Goal: Information Seeking & Learning: Learn about a topic

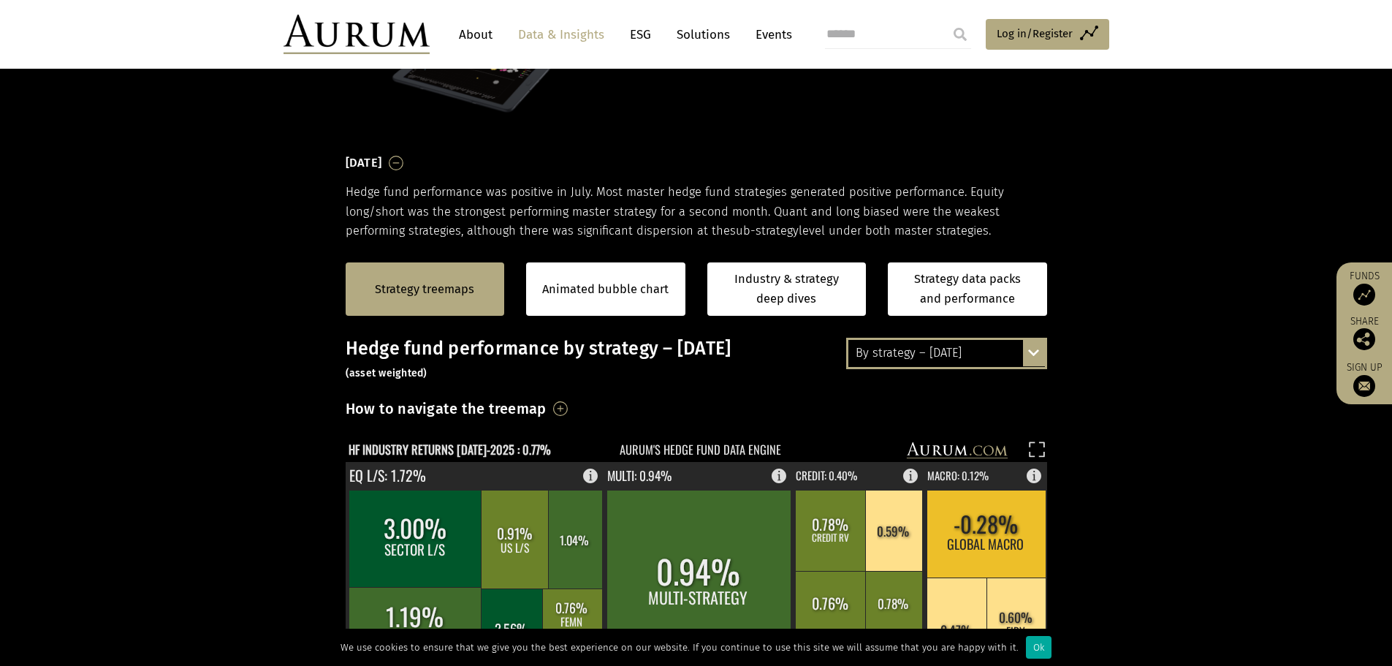
scroll to position [292, 0]
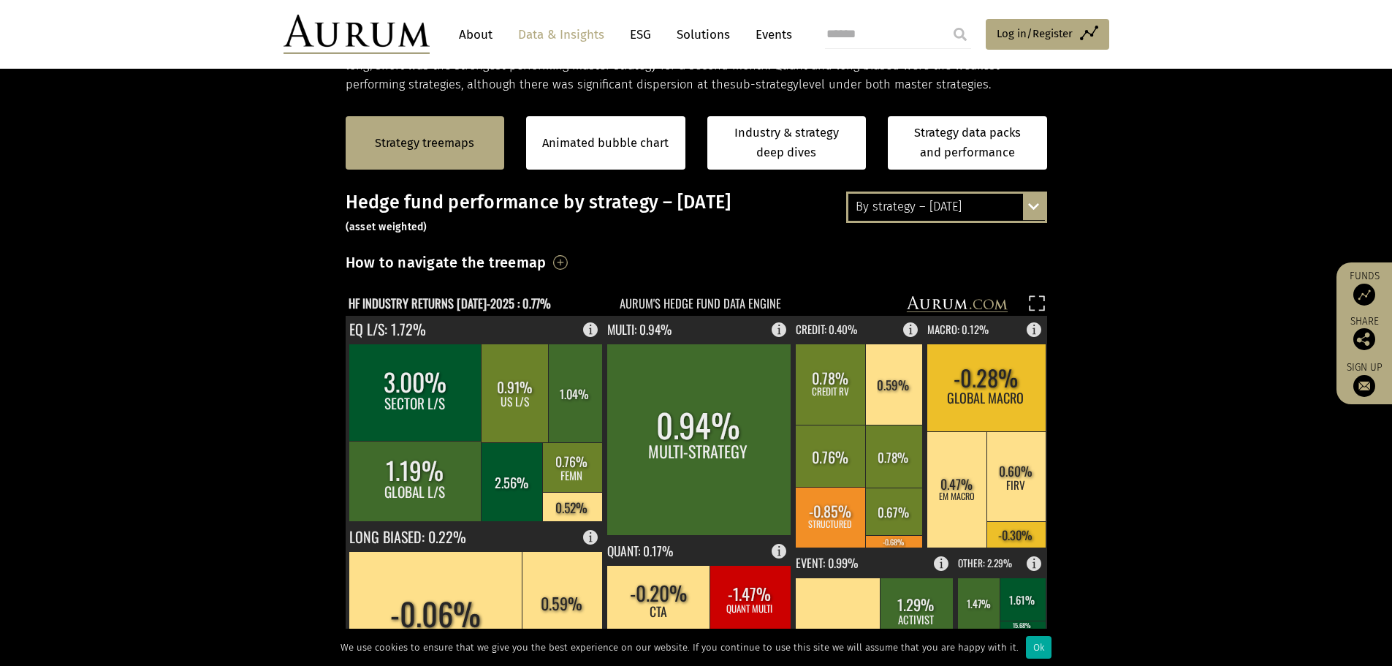
click at [947, 219] on div "By strategy – [DATE]" at bounding box center [947, 207] width 197 height 26
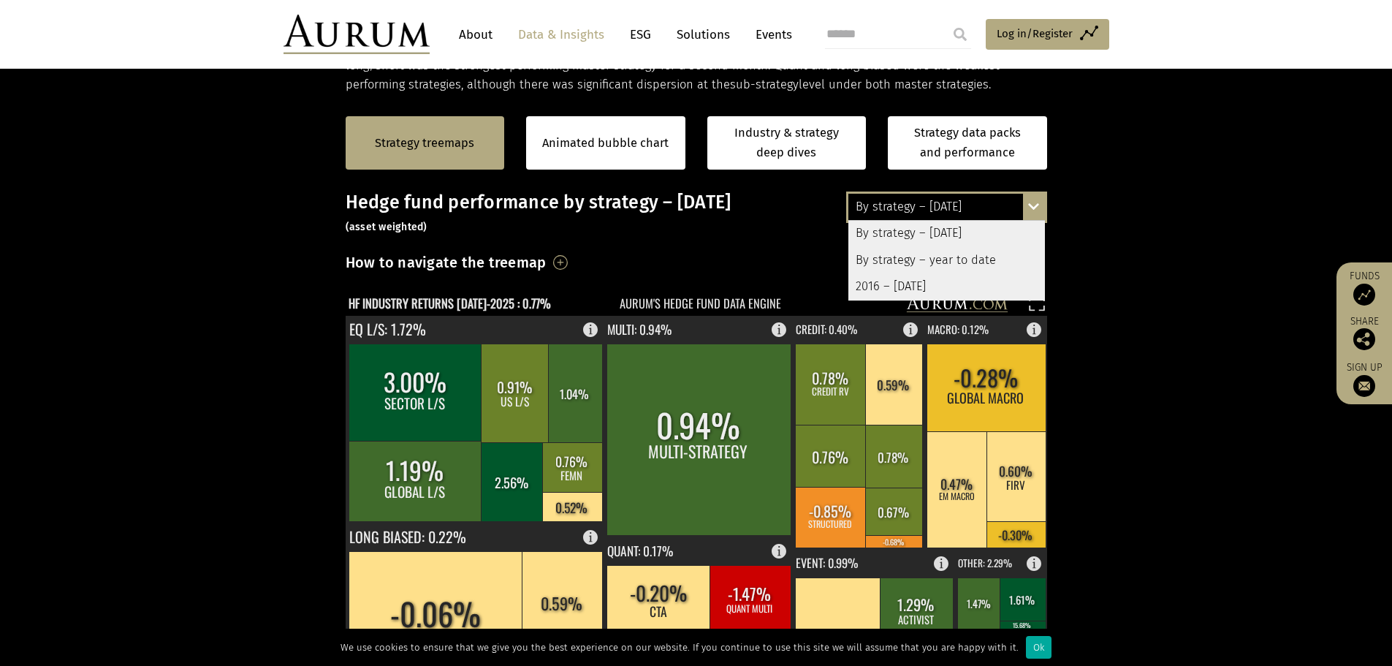
click at [932, 278] on div "2016 – [DATE]" at bounding box center [947, 286] width 197 height 26
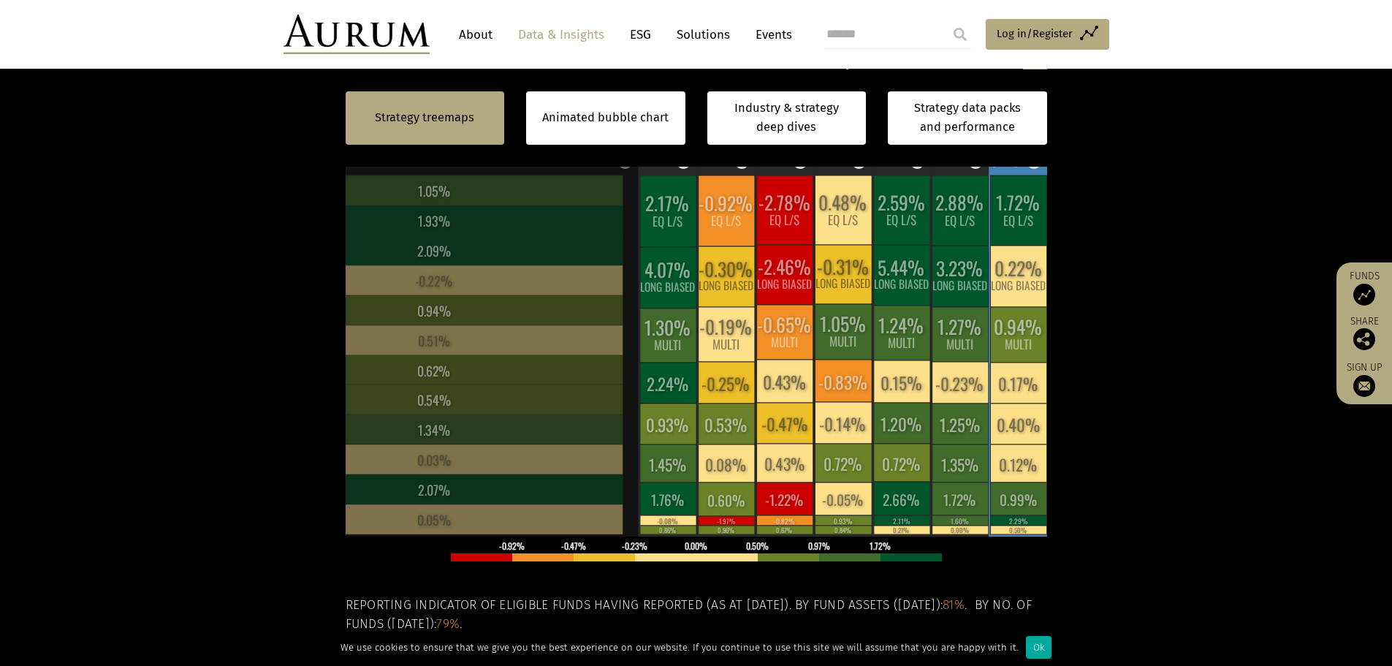
scroll to position [365, 0]
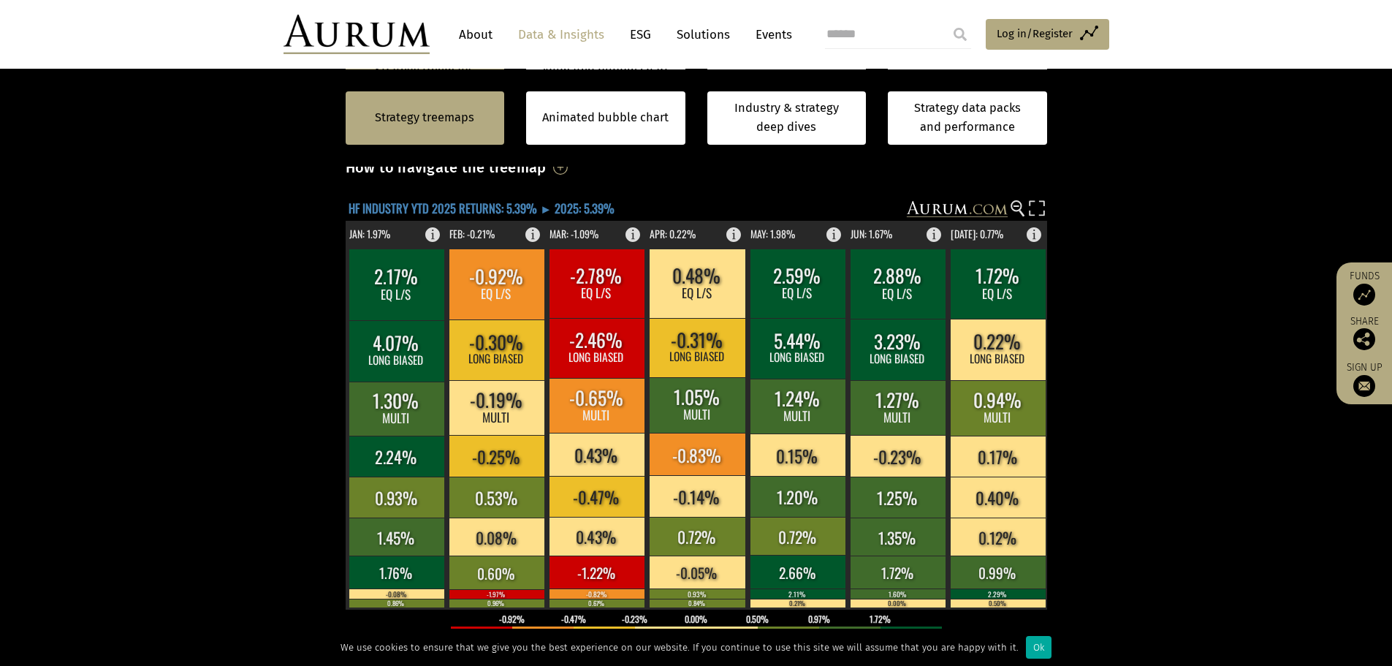
click at [600, 205] on text "HF INDUSTRY YTD 2025 RETURNS: 5.39% ► 2025: 5.39%" at bounding box center [482, 208] width 266 height 18
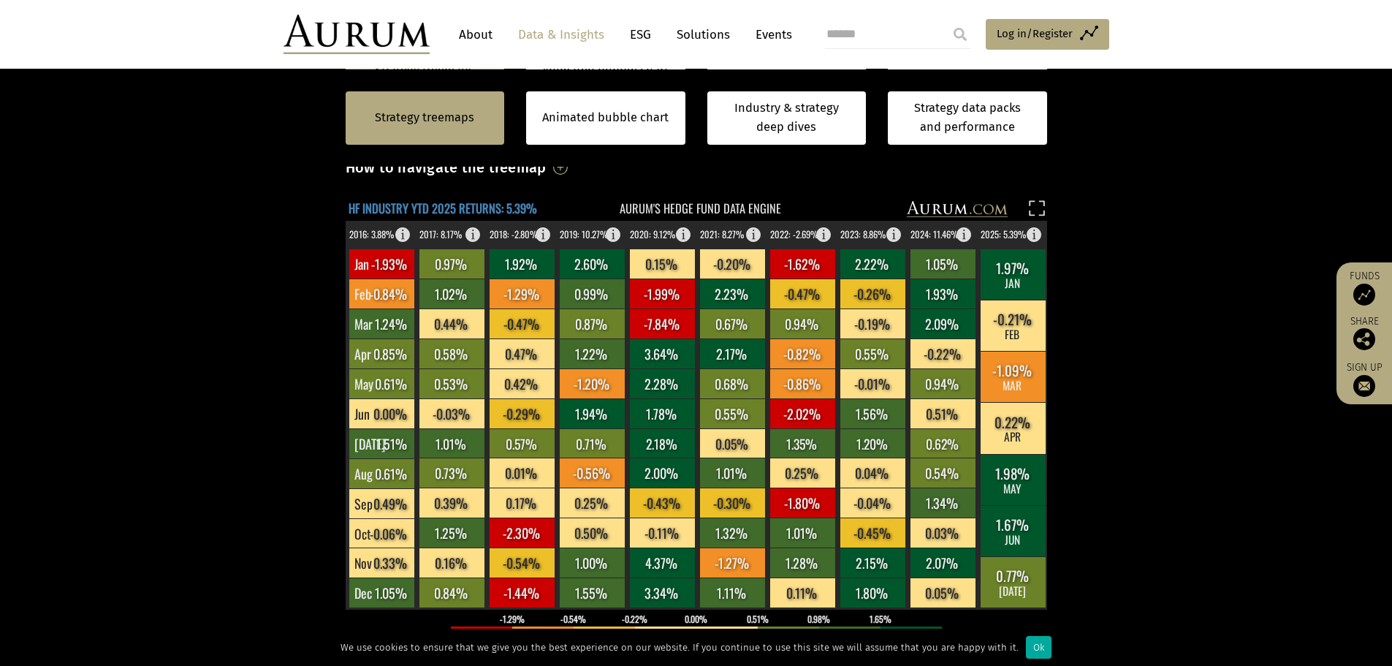
click at [512, 205] on text "HF INDUSTRY YTD 2025 RETURNS: 5.39%" at bounding box center [443, 208] width 189 height 18
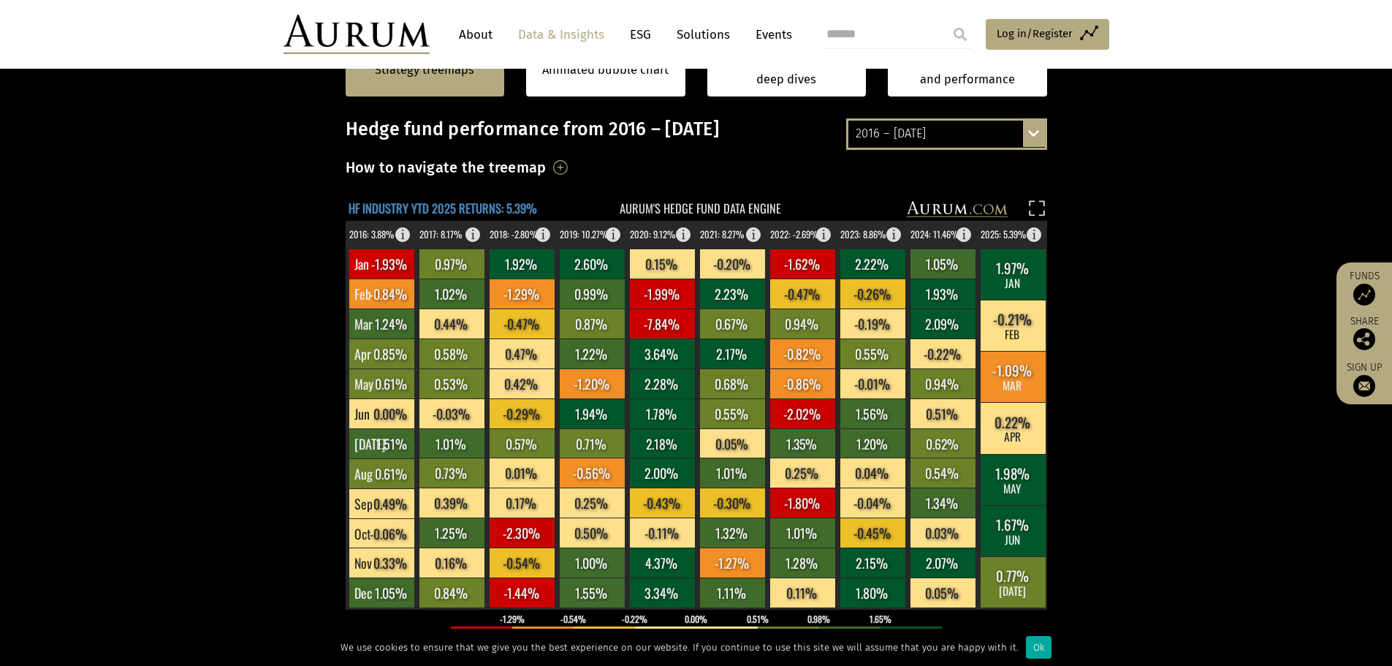
scroll to position [292, 0]
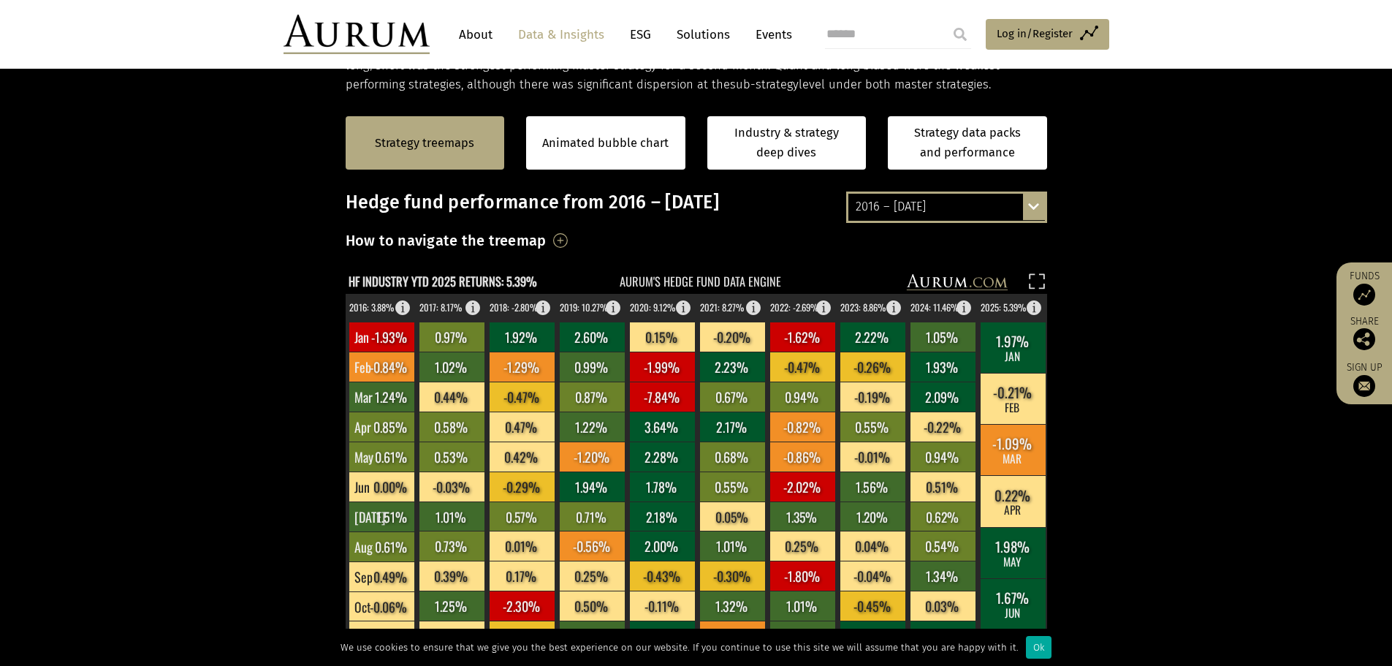
click at [475, 159] on div "Strategy treemaps" at bounding box center [425, 142] width 159 height 53
click at [918, 215] on div "2016 – [DATE]" at bounding box center [947, 207] width 197 height 26
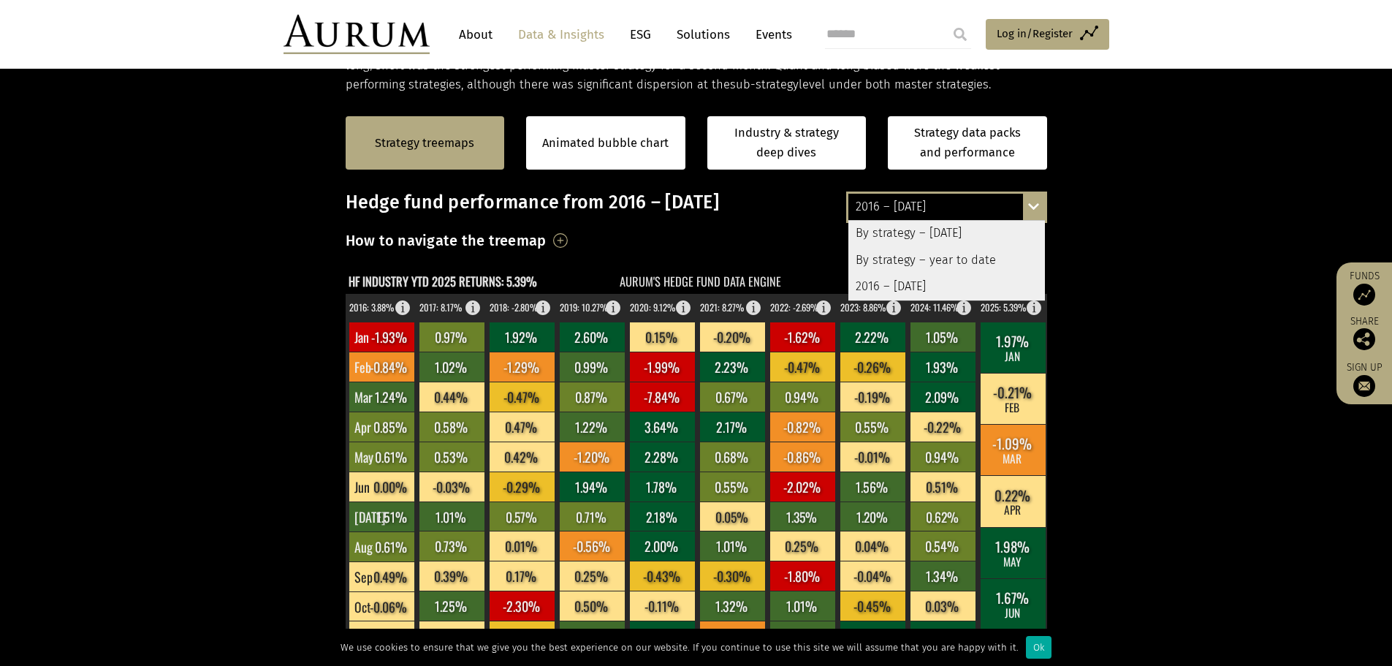
click at [944, 253] on div "By strategy – year to date" at bounding box center [947, 260] width 197 height 26
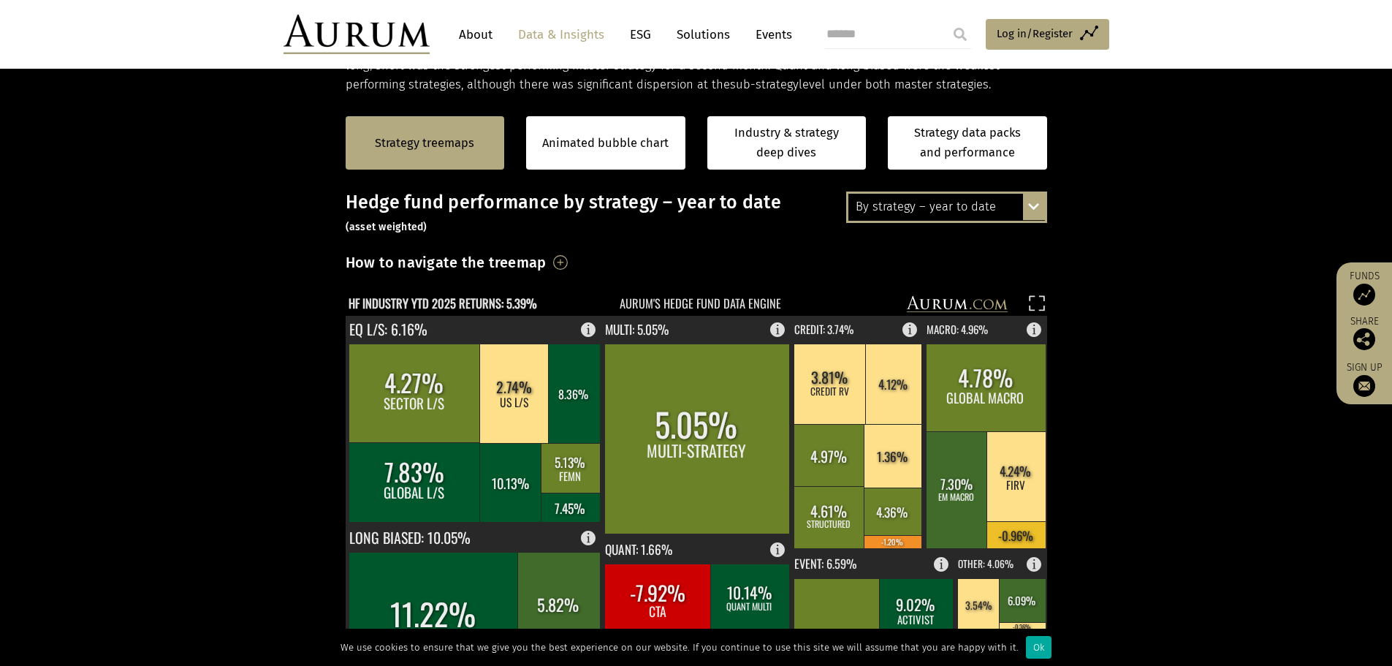
click at [940, 218] on div "By strategy – year to date" at bounding box center [947, 207] width 197 height 26
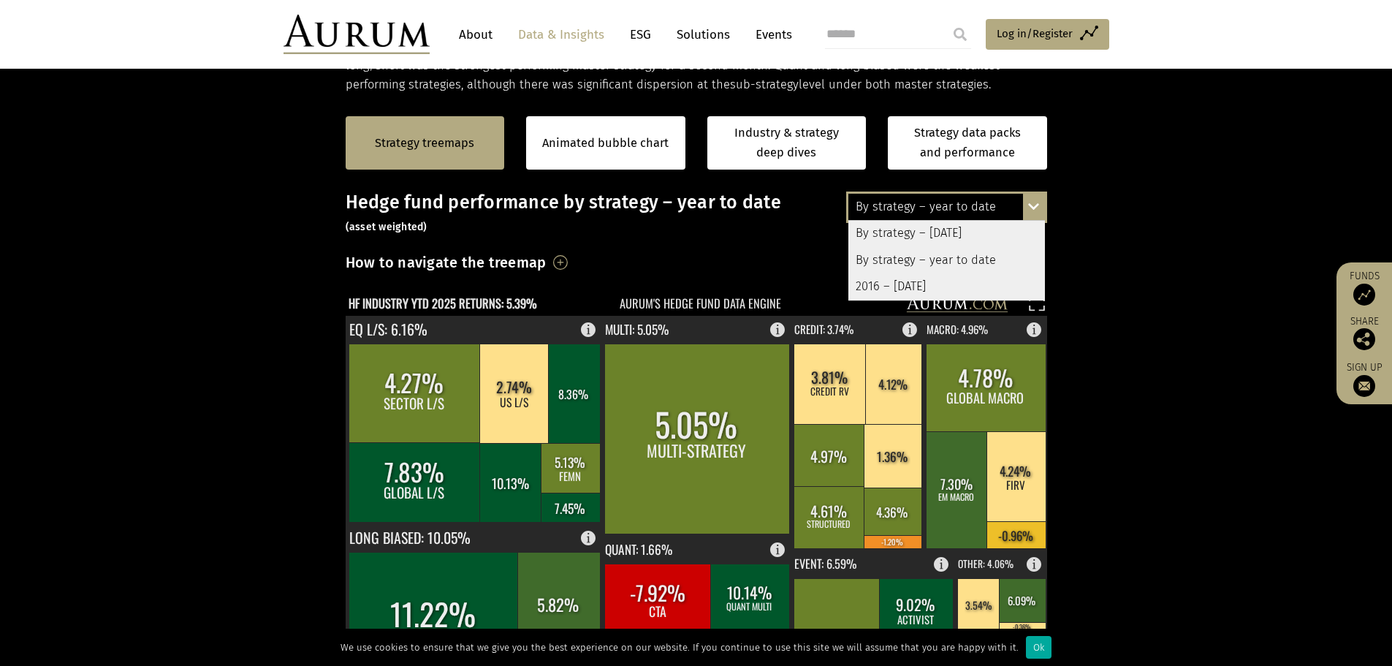
click at [940, 234] on div "By strategy – [DATE]" at bounding box center [947, 234] width 197 height 26
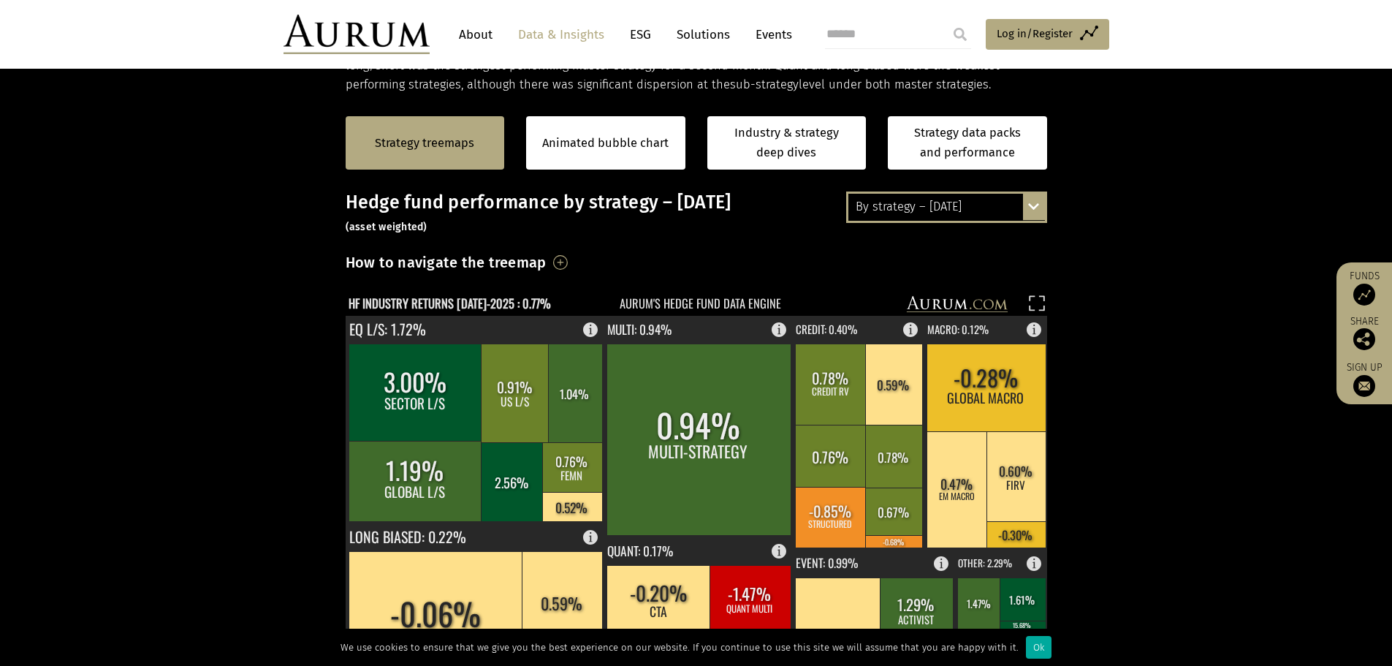
click at [954, 218] on div "By strategy – [DATE]" at bounding box center [947, 207] width 197 height 26
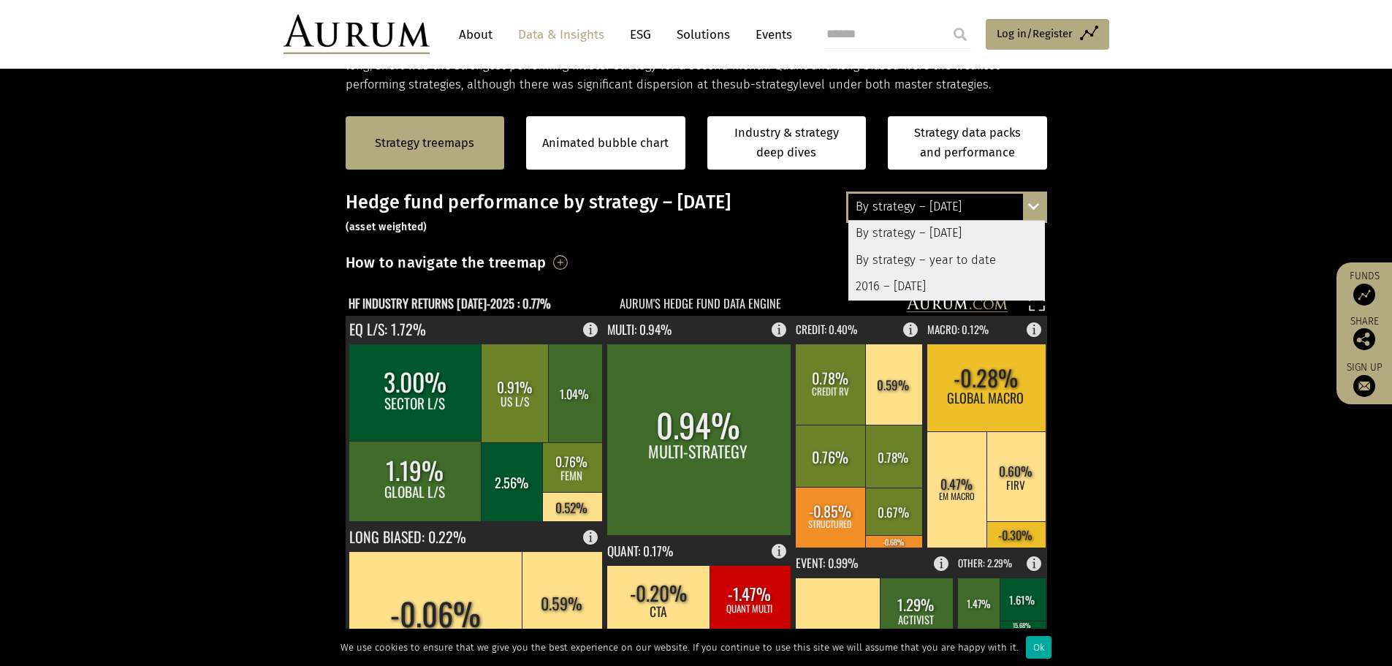
click at [959, 261] on div "By strategy – year to date" at bounding box center [947, 260] width 197 height 26
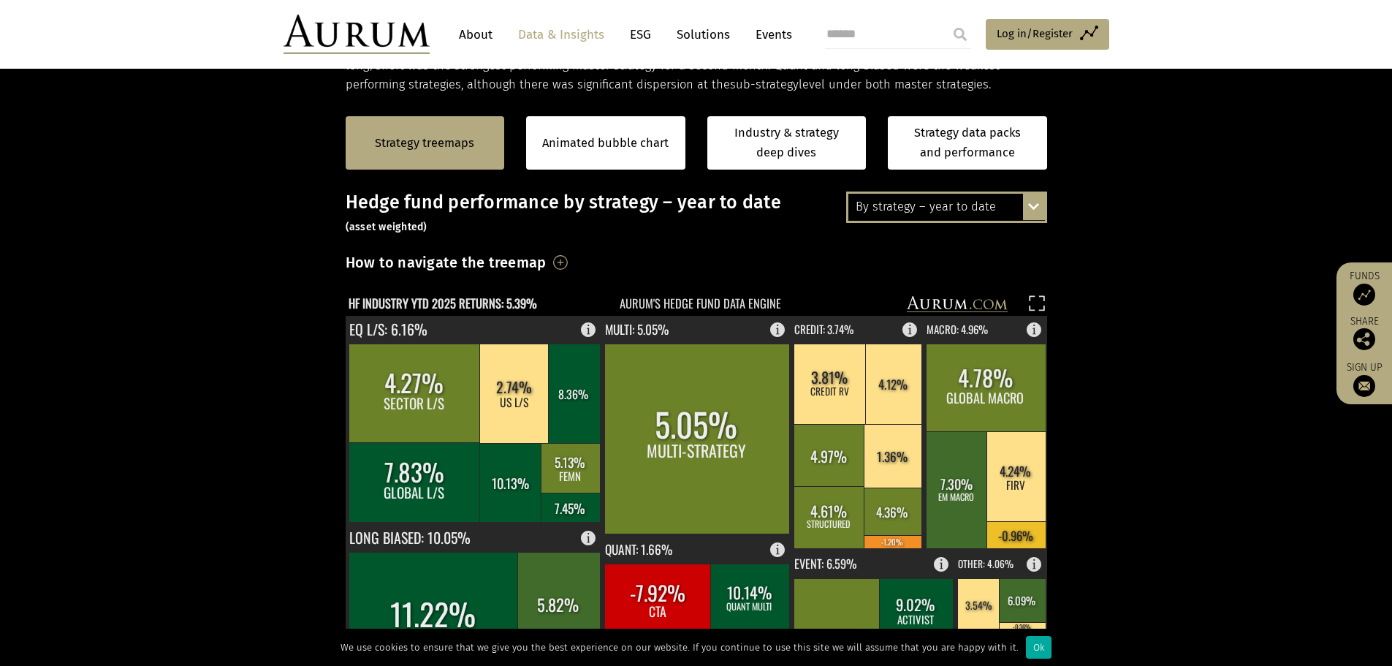
click at [971, 207] on div "By strategy – year to date" at bounding box center [947, 207] width 197 height 26
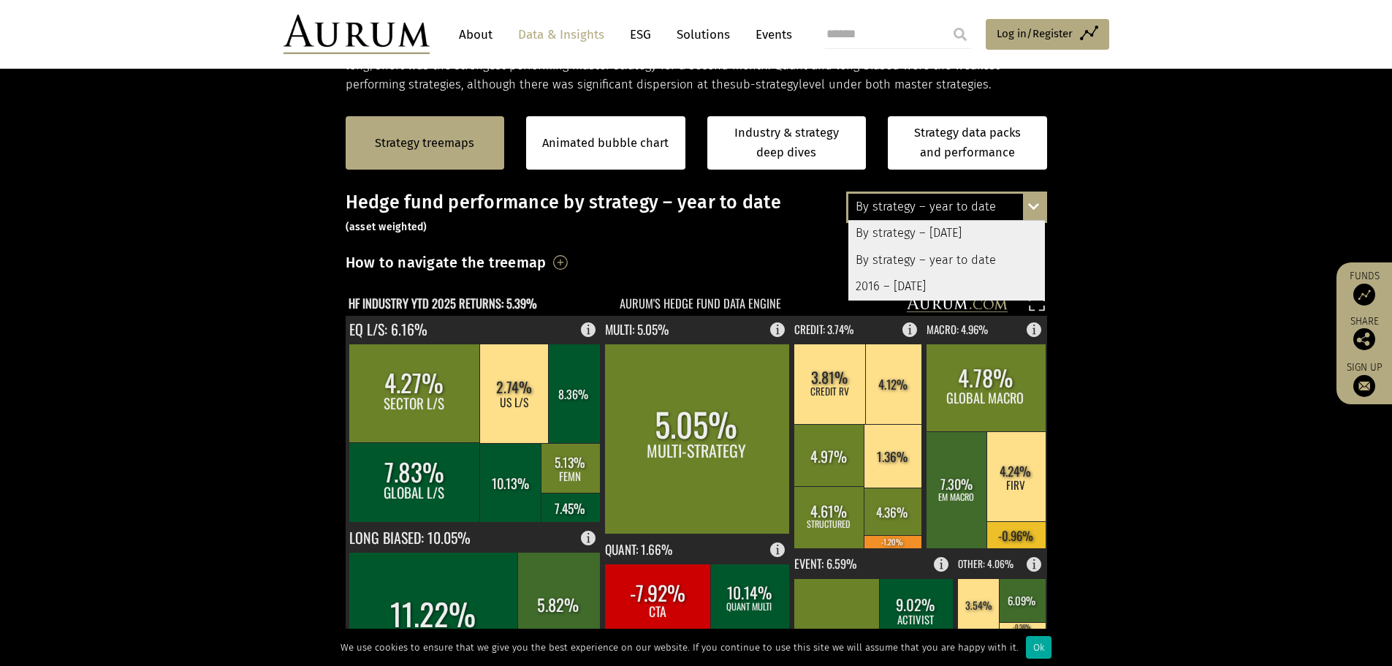
click at [933, 281] on div "2016 – [DATE]" at bounding box center [947, 286] width 197 height 26
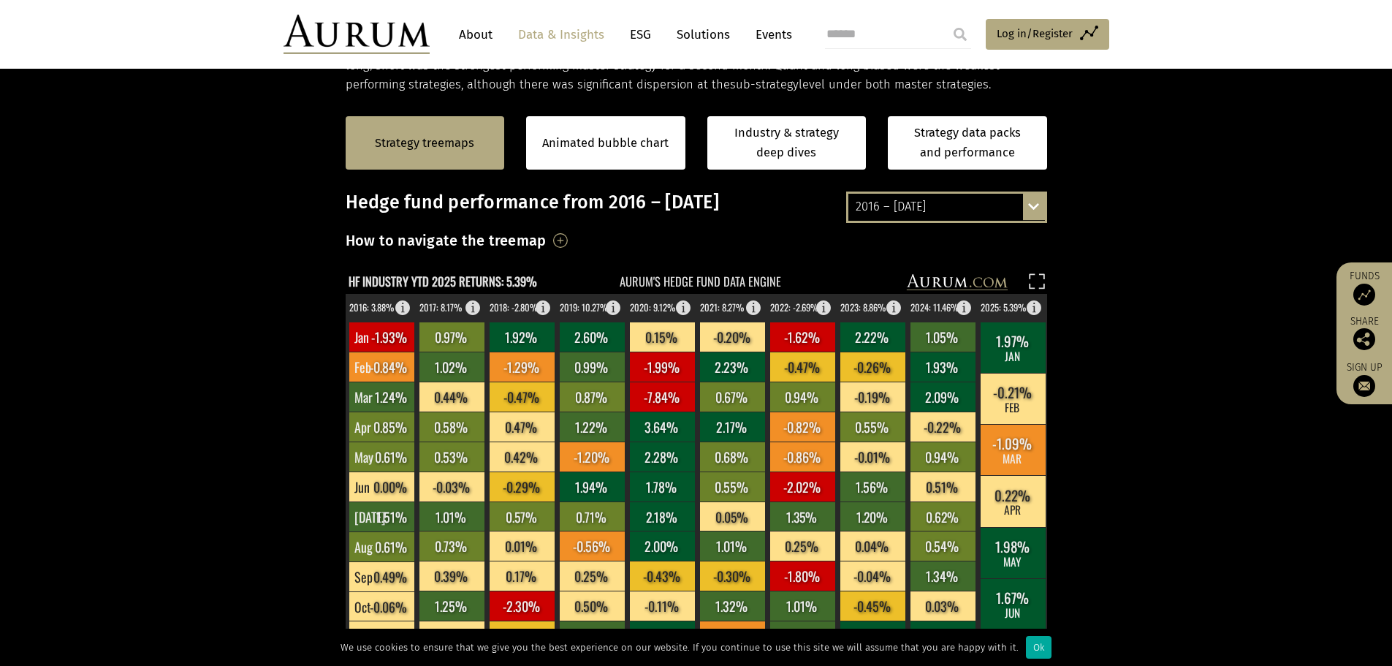
click at [953, 201] on div "2016 – [DATE]" at bounding box center [947, 207] width 197 height 26
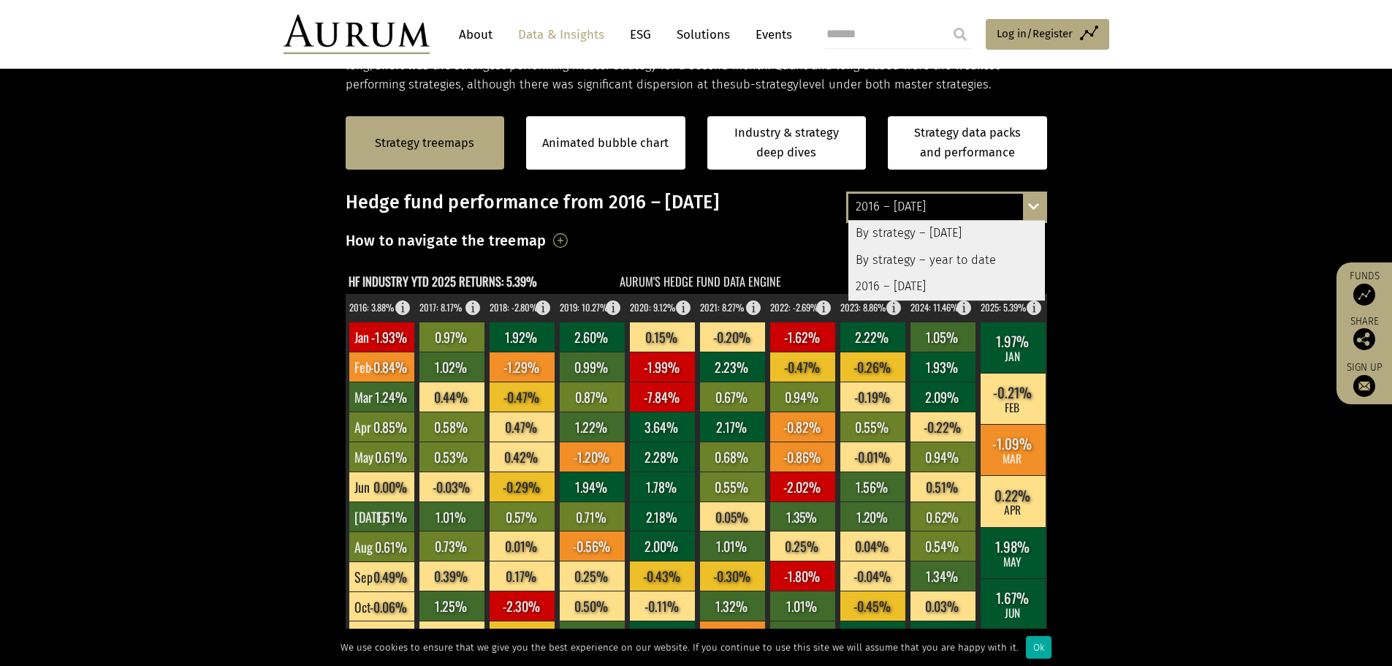
click at [947, 228] on div "By strategy – [DATE]" at bounding box center [947, 234] width 197 height 26
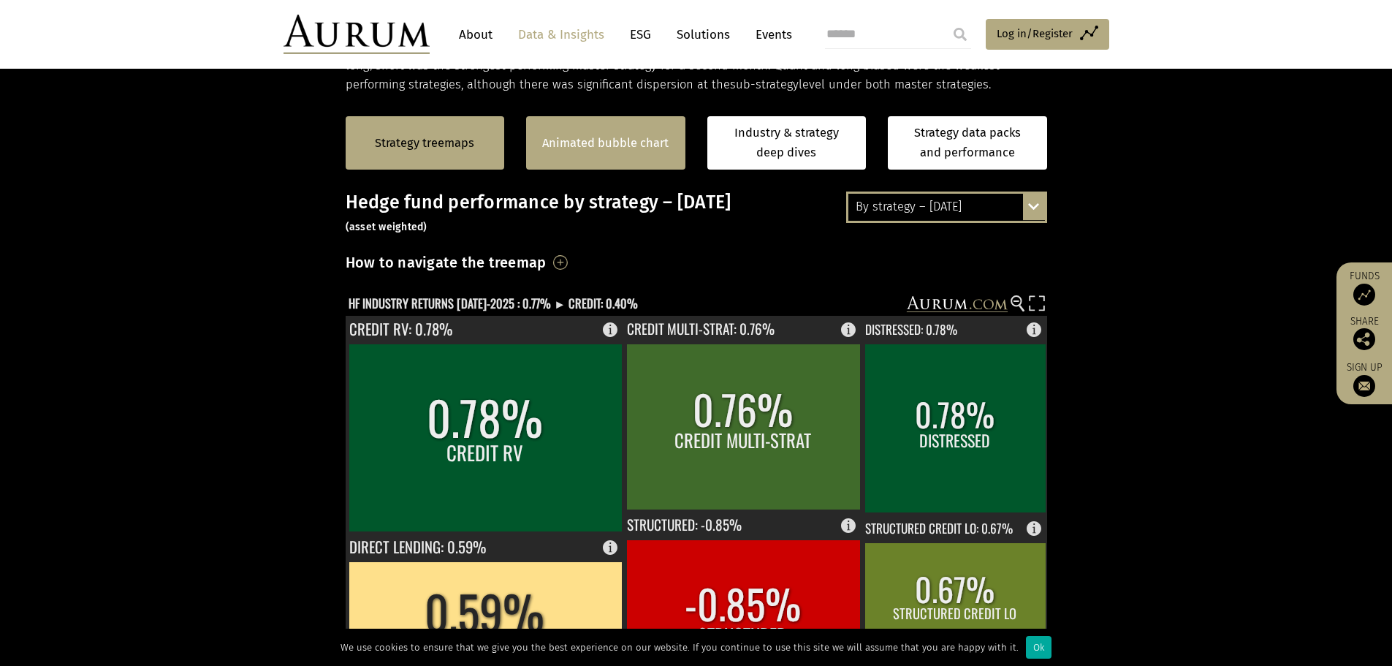
click at [632, 141] on link "Animated bubble chart" at bounding box center [605, 143] width 126 height 19
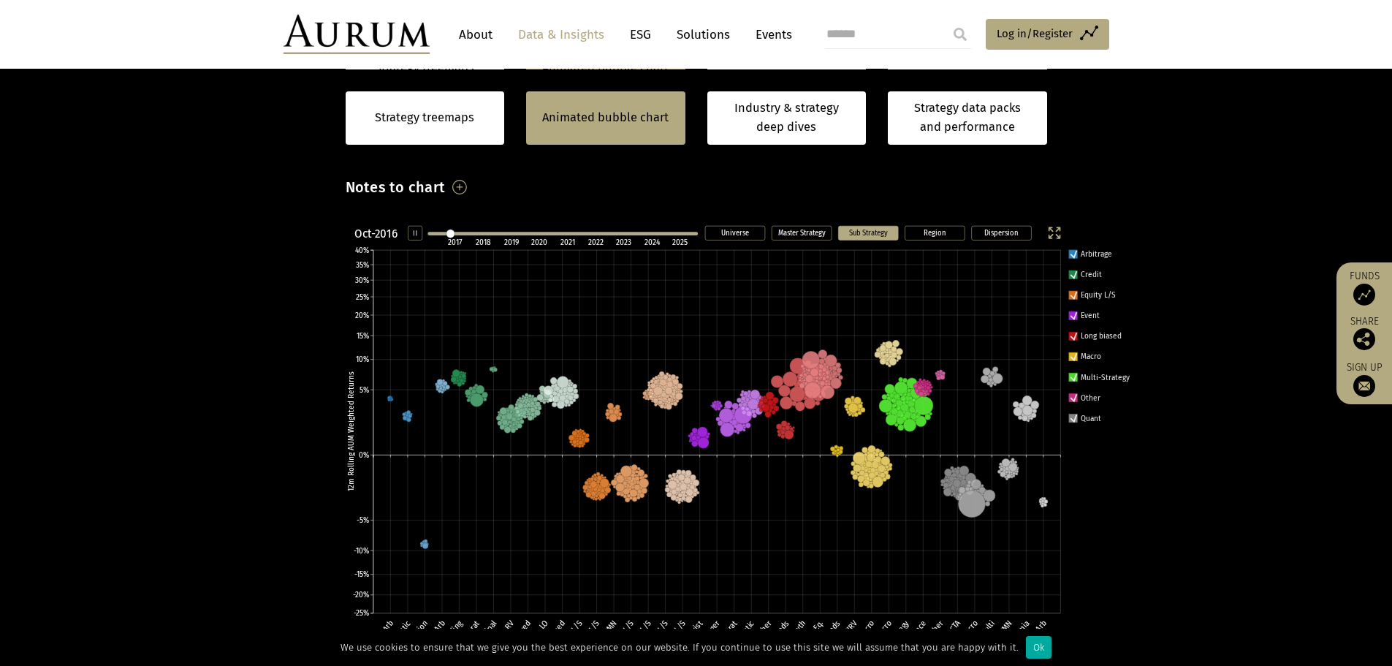
scroll to position [368, 0]
